Goal: Transaction & Acquisition: Book appointment/travel/reservation

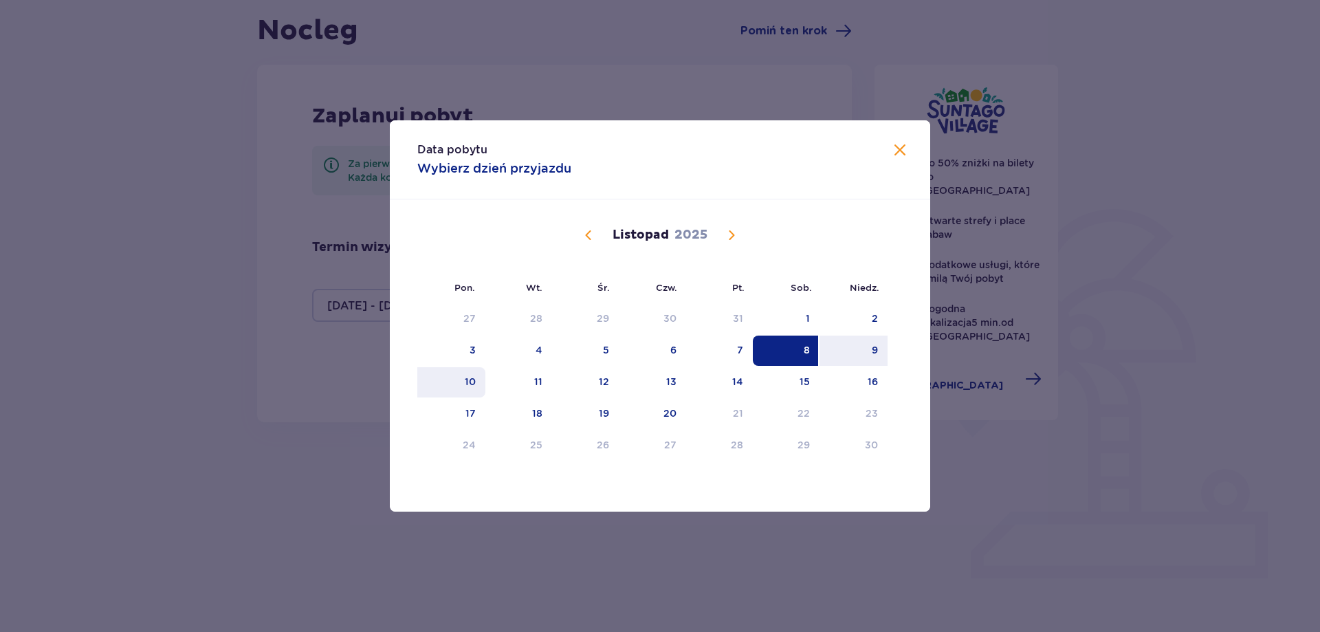
click at [474, 381] on div "10" at bounding box center [470, 382] width 11 height 14
type input "[DATE] - [DATE]"
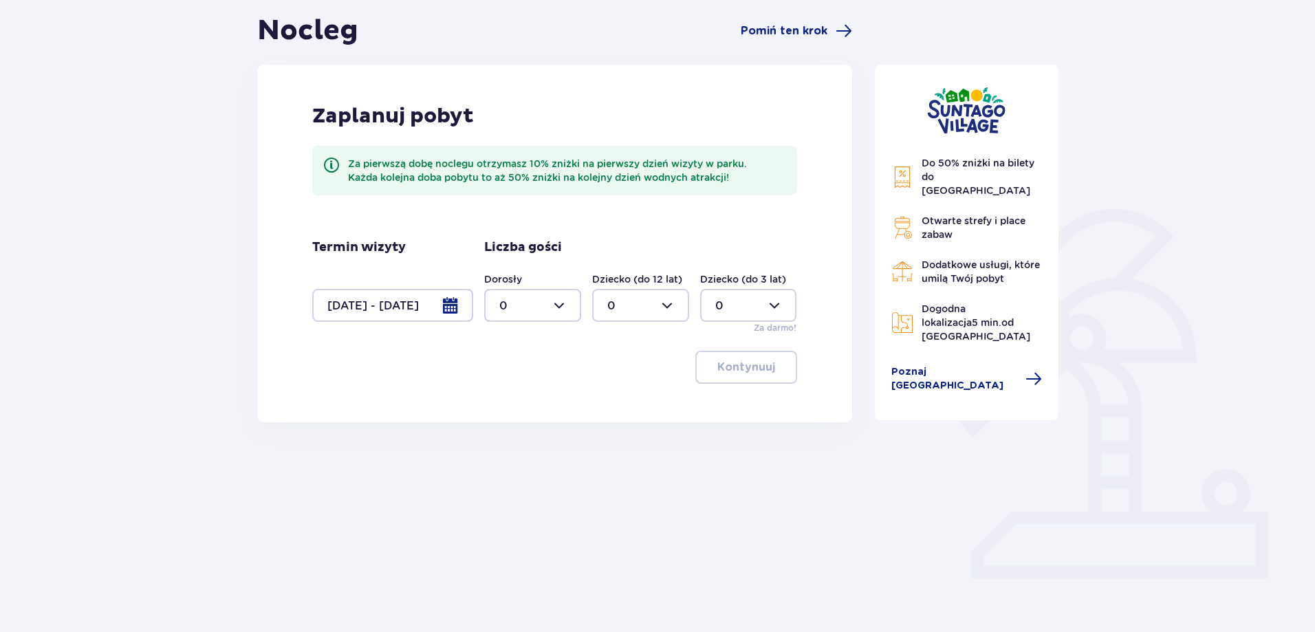
click at [516, 313] on div at bounding box center [532, 305] width 97 height 33
click at [512, 398] on div "2" at bounding box center [532, 405] width 67 height 15
type input "2"
click at [657, 301] on div at bounding box center [640, 305] width 97 height 33
click at [619, 404] on div "2" at bounding box center [640, 405] width 67 height 15
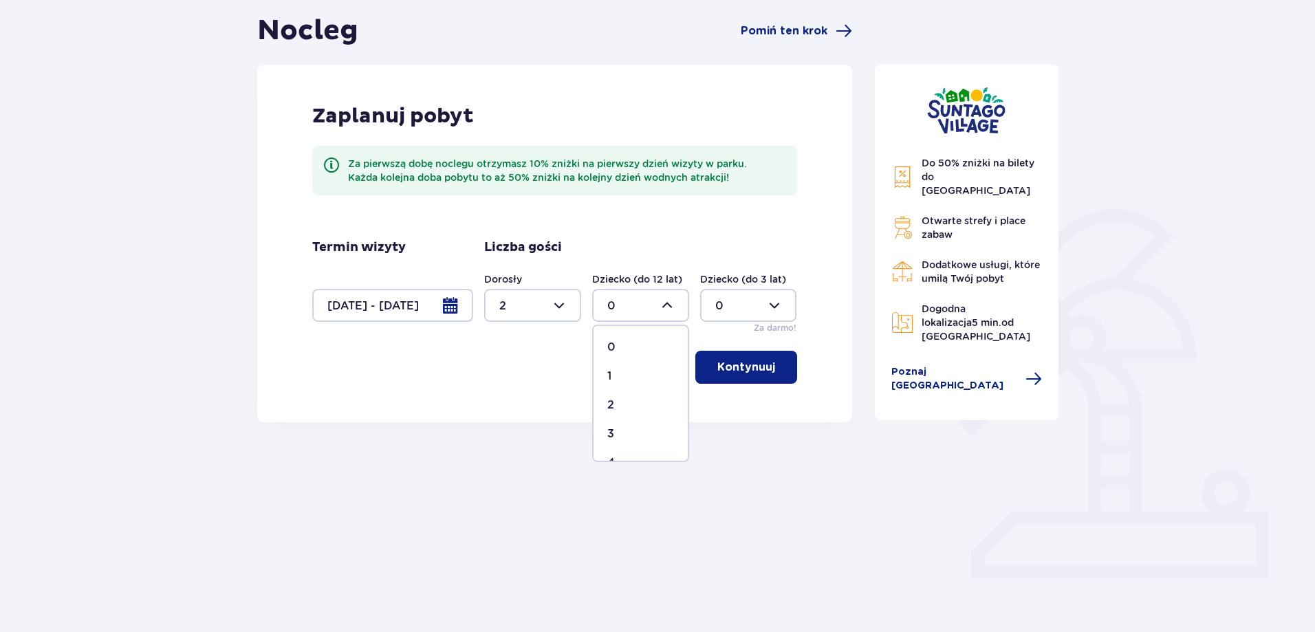
type input "2"
click at [755, 367] on p "Kontynuuj" at bounding box center [746, 367] width 58 height 15
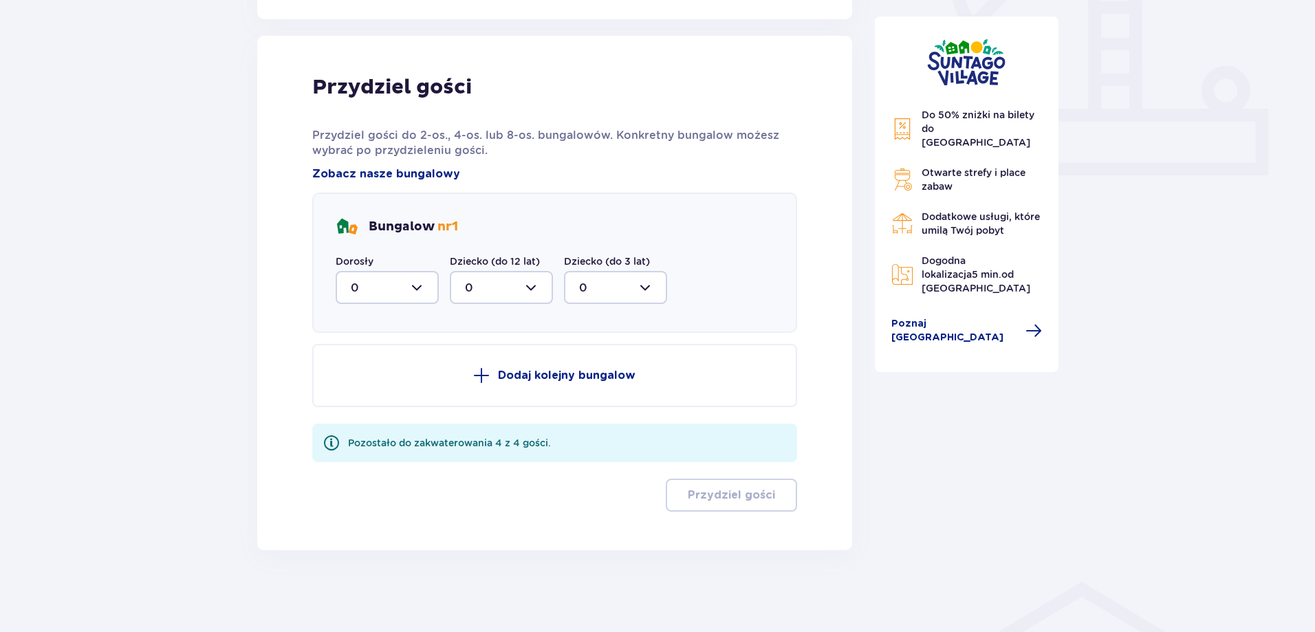
scroll to position [536, 0]
click at [419, 298] on div at bounding box center [387, 286] width 103 height 33
click at [350, 381] on span "2" at bounding box center [387, 386] width 100 height 29
type input "2"
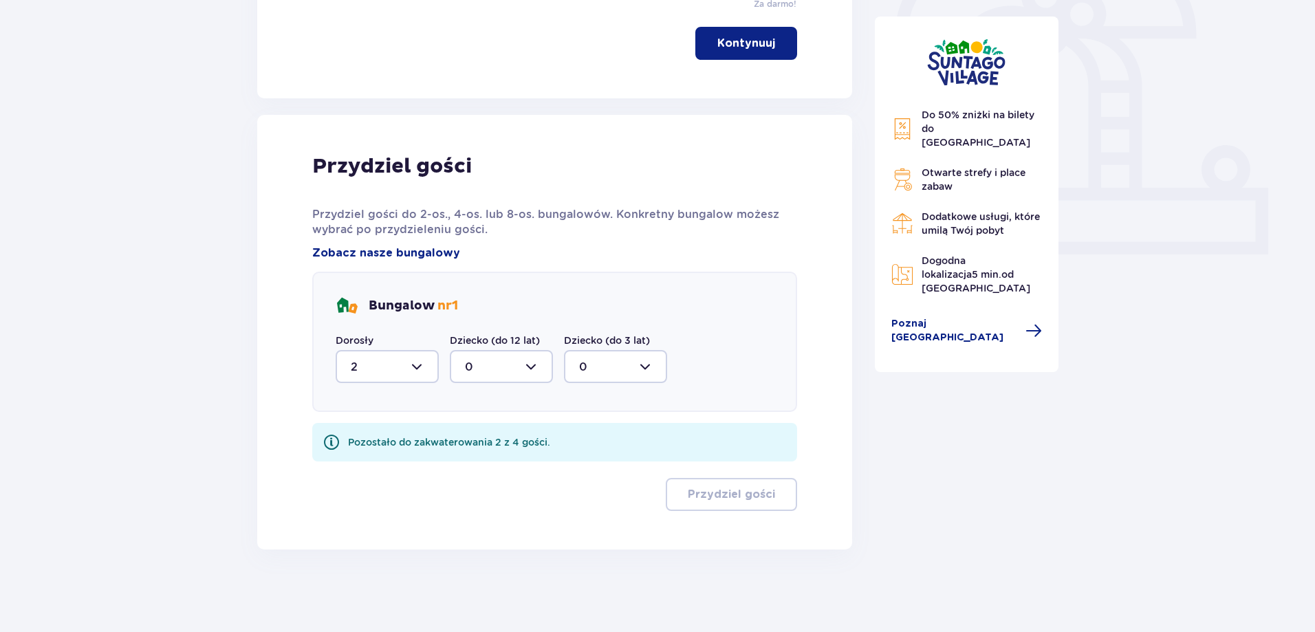
click at [493, 354] on div at bounding box center [501, 366] width 103 height 33
click at [470, 469] on p "2" at bounding box center [468, 466] width 7 height 15
type input "2"
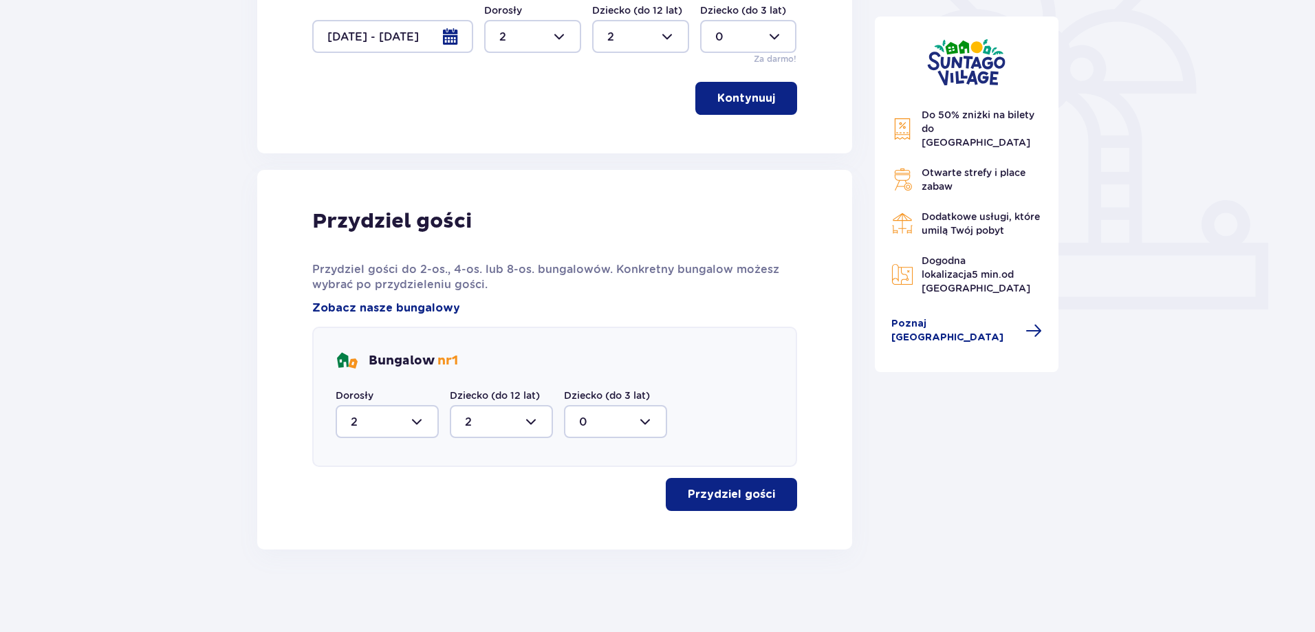
click at [750, 496] on p "Przydziel gości" at bounding box center [731, 494] width 87 height 15
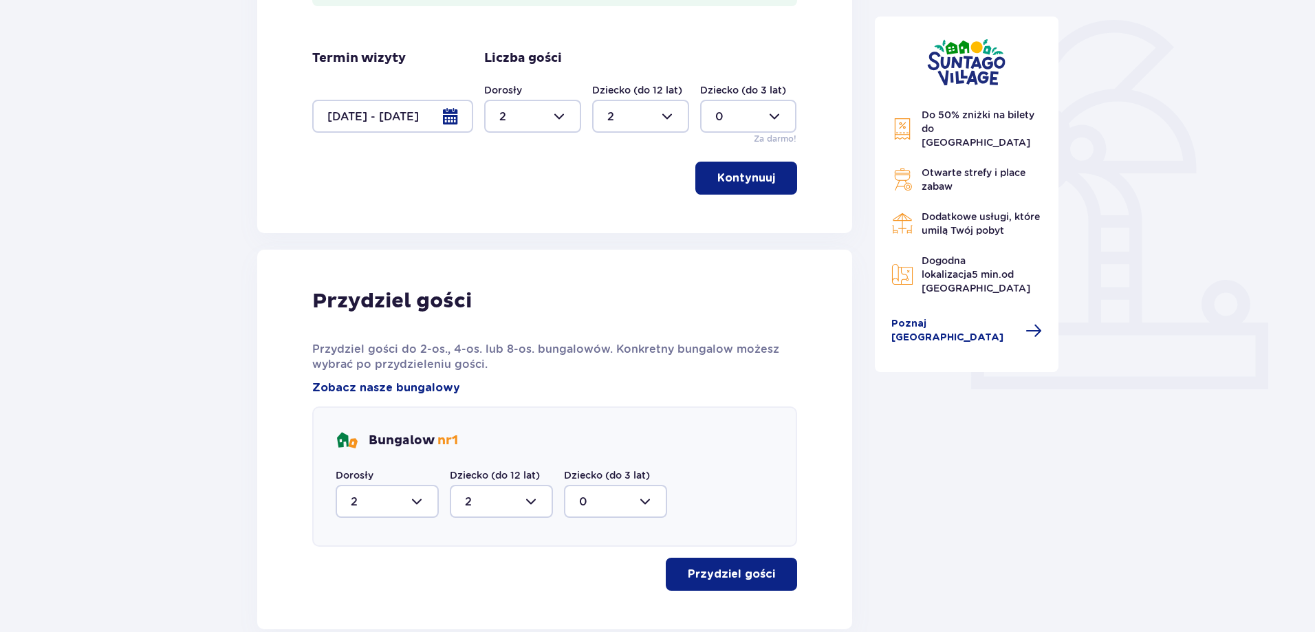
scroll to position [550, 0]
